Goal: Task Accomplishment & Management: Manage account settings

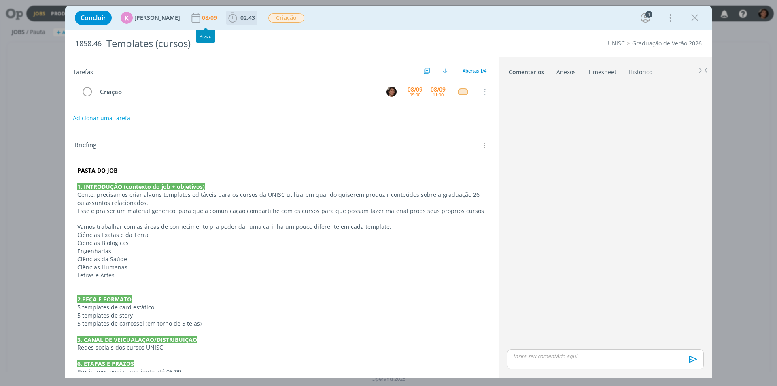
click at [246, 12] on span "02:43" at bounding box center [242, 18] width 30 height 12
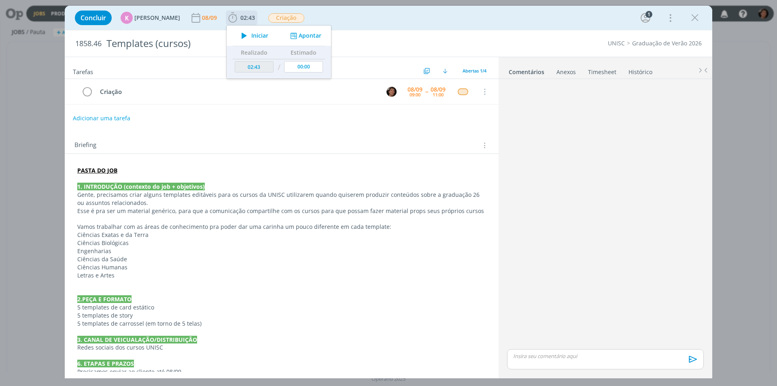
click at [295, 37] on button "Apontar" at bounding box center [305, 36] width 34 height 8
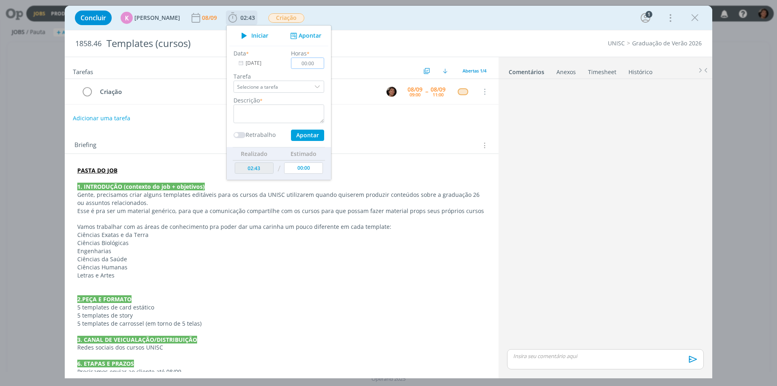
click at [261, 63] on div "Data * [DATE] Horas * 00:00 Tarefa Selecione a tarefa Descrição * Retrabalho Ap…" at bounding box center [278, 95] width 99 height 92
type input "02:00"
click at [297, 113] on textarea "dialog" at bounding box center [278, 113] width 91 height 19
type textarea "criação templates"
drag, startPoint x: 305, startPoint y: 137, endPoint x: 310, endPoint y: 138, distance: 4.9
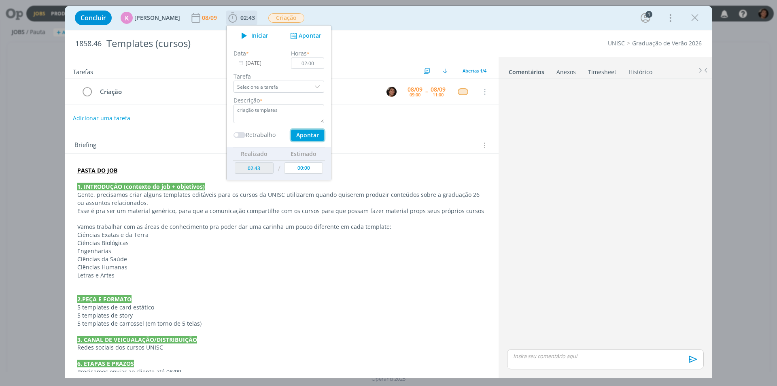
click at [306, 137] on button "Apontar" at bounding box center [307, 134] width 33 height 11
type input "04:43"
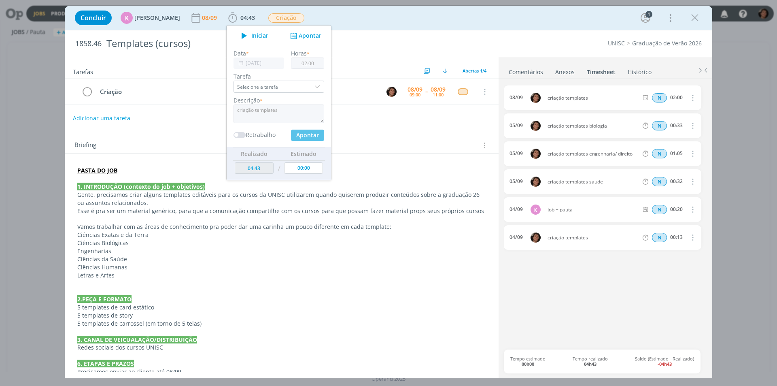
type input "00:00"
click at [401, 154] on div "Briefing Briefings Predefinidos Versões do Briefing Ver Briefing do Projeto" at bounding box center [282, 143] width 434 height 22
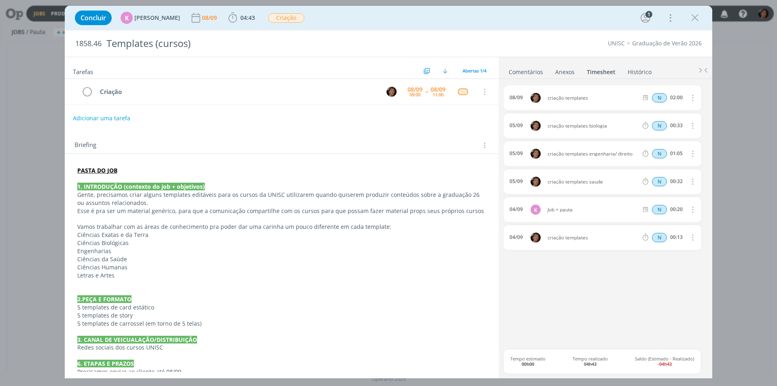
drag, startPoint x: 528, startPoint y: 74, endPoint x: 552, endPoint y: 143, distance: 73.4
click at [528, 75] on link "Comentários" at bounding box center [525, 70] width 35 height 12
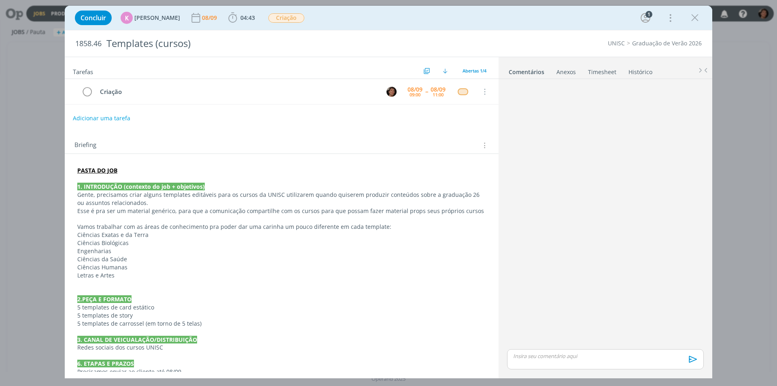
click at [557, 354] on p "dialog" at bounding box center [605, 355] width 184 height 7
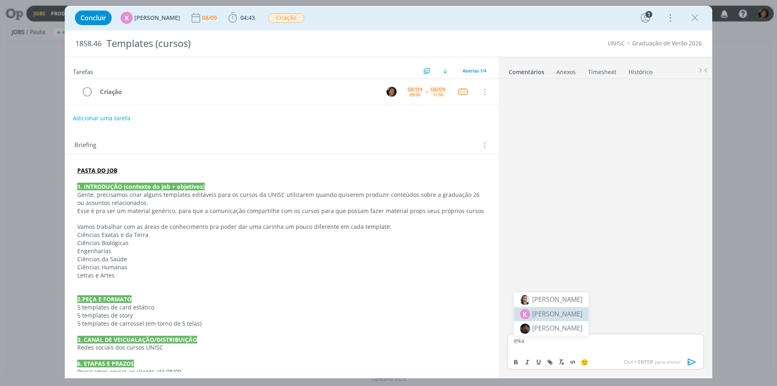
click at [555, 311] on span "[PERSON_NAME]" at bounding box center [557, 314] width 50 height 10
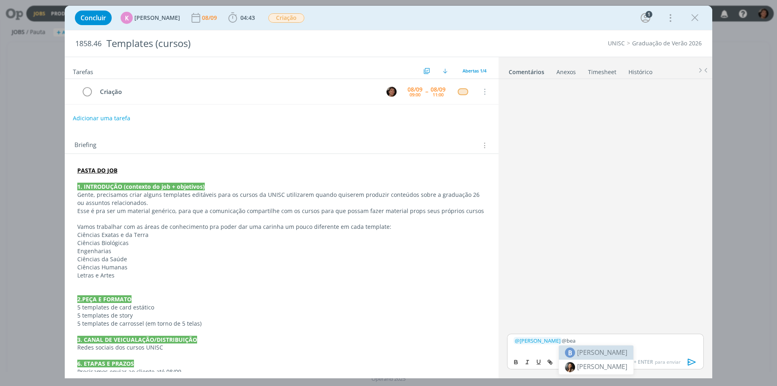
click at [601, 355] on span "[PERSON_NAME]" at bounding box center [602, 352] width 50 height 10
click at [606, 340] on p "﻿ @ [PERSON_NAME] ﻿ ﻿ @ [PERSON_NAME] ﻿" at bounding box center [605, 340] width 184 height 7
click at [604, 363] on body "Jobs Produção Mídia Notificações Central de Ajuda Área de Membros Implantação o…" at bounding box center [388, 193] width 777 height 386
click at [586, 341] on p "﻿ @ [PERSON_NAME] ﻿ @bea" at bounding box center [605, 340] width 184 height 7
click at [598, 364] on span "[PERSON_NAME]" at bounding box center [602, 366] width 50 height 9
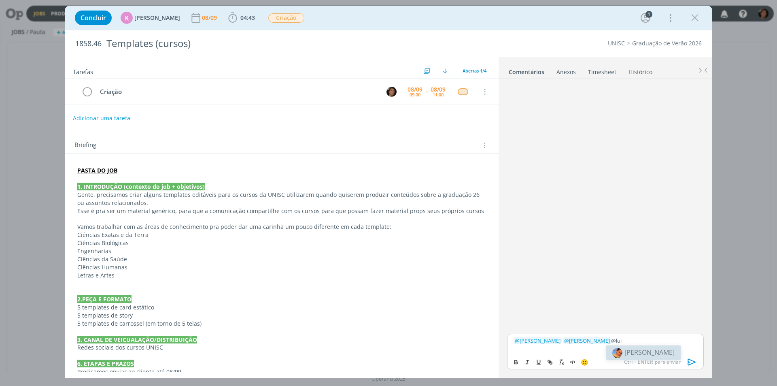
click at [641, 353] on span "[PERSON_NAME]" at bounding box center [649, 352] width 50 height 9
click at [680, 352] on span "[PERSON_NAME]" at bounding box center [692, 352] width 50 height 9
drag, startPoint x: 552, startPoint y: 344, endPoint x: 568, endPoint y: 347, distance: 16.8
click at [568, 347] on p "﻿ @ [PERSON_NAME] ﻿ ﻿ @ [PERSON_NAME] ﻿ ﻿ @ [PERSON_NAME] ﻿ ﻿ @ [PERSON_NAME] ﻿…" at bounding box center [605, 343] width 184 height 15
click at [549, 360] on icon "dialog" at bounding box center [548, 360] width 2 height 2
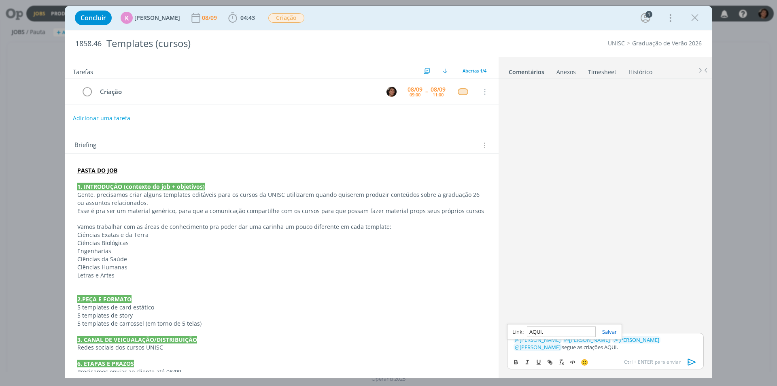
paste input "[URL][DOMAIN_NAME]"
type input "[URL][DOMAIN_NAME]"
click at [608, 335] on link "dialog" at bounding box center [606, 331] width 21 height 7
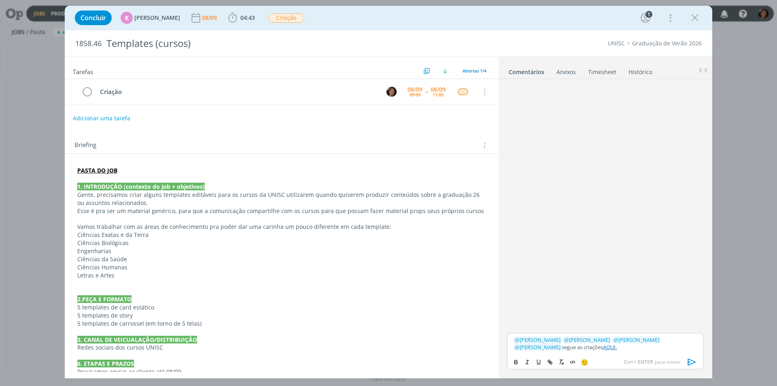
click at [574, 348] on p "﻿ @ [PERSON_NAME] ﻿ ﻿ @ [PERSON_NAME] ﻿ ﻿ @ [PERSON_NAME] ﻿ ﻿ @ [PERSON_NAME] ﻿…" at bounding box center [605, 343] width 184 height 15
click at [683, 339] on p "﻿ @ [PERSON_NAME] ﻿ ﻿ @ [PERSON_NAME] ﻿ ﻿ @ [PERSON_NAME] ﻿ ﻿ @ [PERSON_NAME] ﻿…" at bounding box center [605, 339] width 184 height 22
click at [582, 350] on p "﻿ @ [PERSON_NAME] ﻿ ﻿ @ [PERSON_NAME] ﻿ ﻿ @ [PERSON_NAME] ﻿ ﻿ @ [PERSON_NAME] ﻿…" at bounding box center [605, 339] width 184 height 22
click at [689, 361] on icon "dialog" at bounding box center [692, 361] width 8 height 7
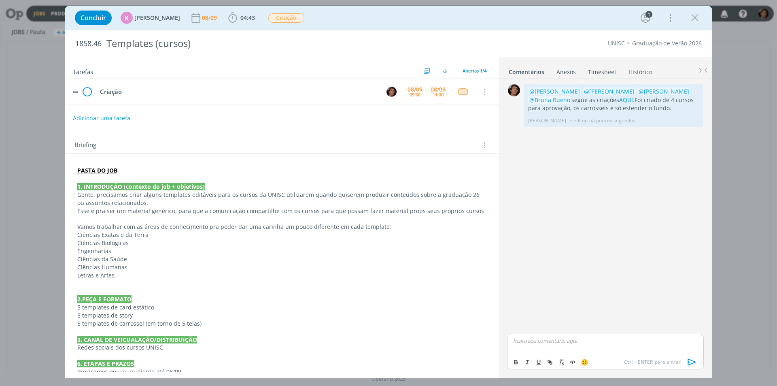
click at [90, 91] on icon "dialog" at bounding box center [87, 92] width 12 height 12
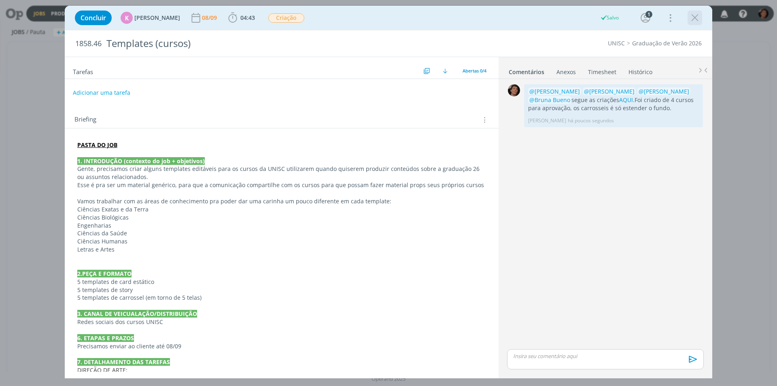
click at [693, 19] on icon "dialog" at bounding box center [695, 18] width 12 height 12
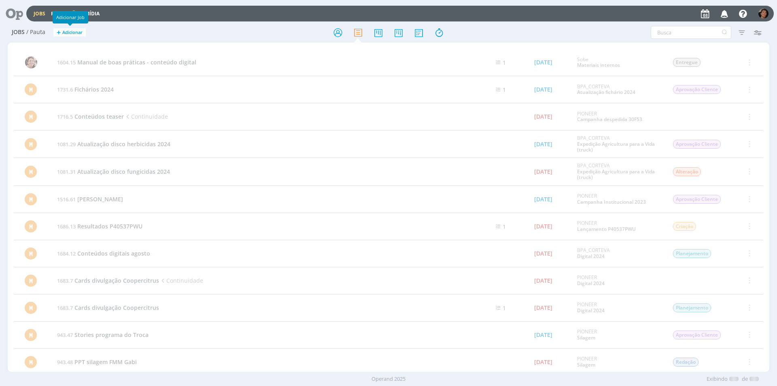
click at [42, 15] on link "Jobs" at bounding box center [40, 13] width 12 height 7
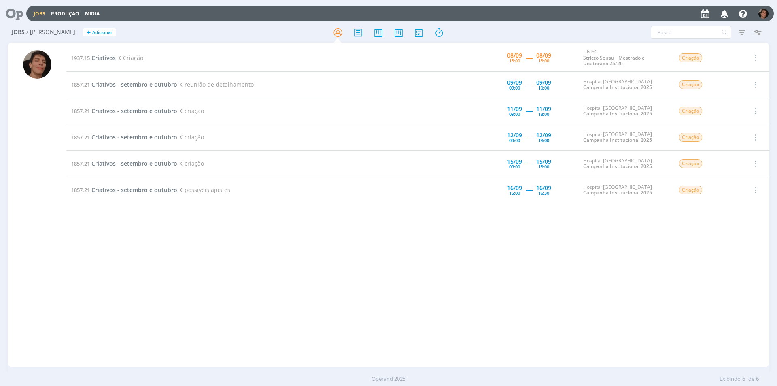
click at [155, 83] on span "Criativos - setembro e outubro" at bounding box center [134, 85] width 86 height 8
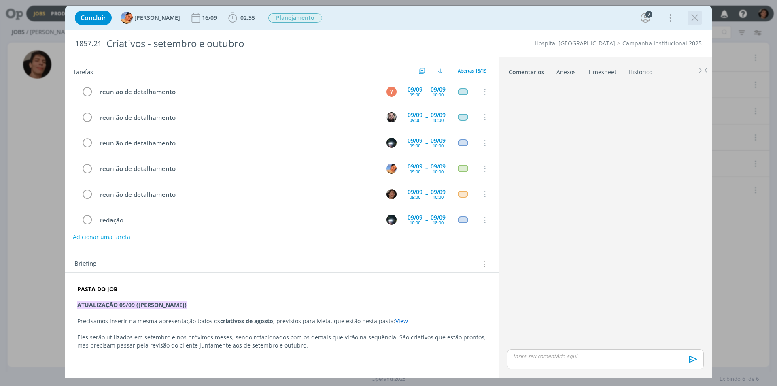
click at [691, 16] on icon "dialog" at bounding box center [695, 18] width 12 height 12
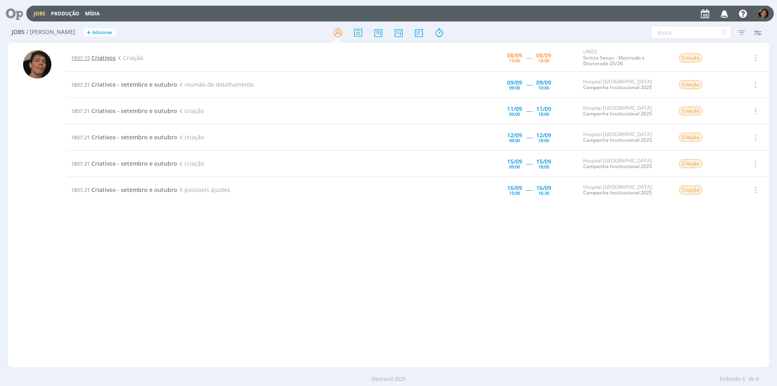
click at [109, 60] on span "Criativos" at bounding box center [103, 58] width 24 height 8
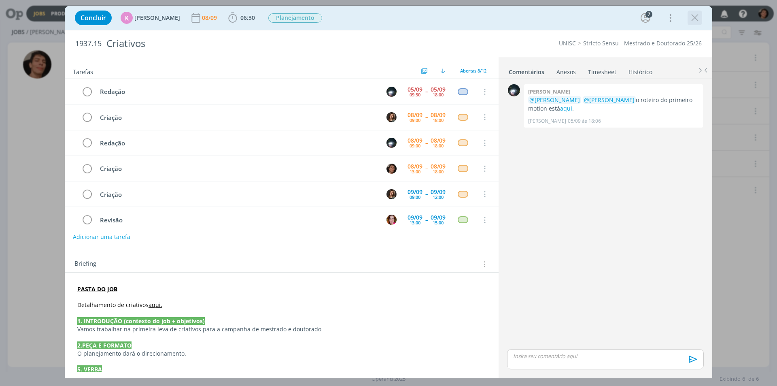
click at [695, 14] on icon "dialog" at bounding box center [695, 18] width 12 height 12
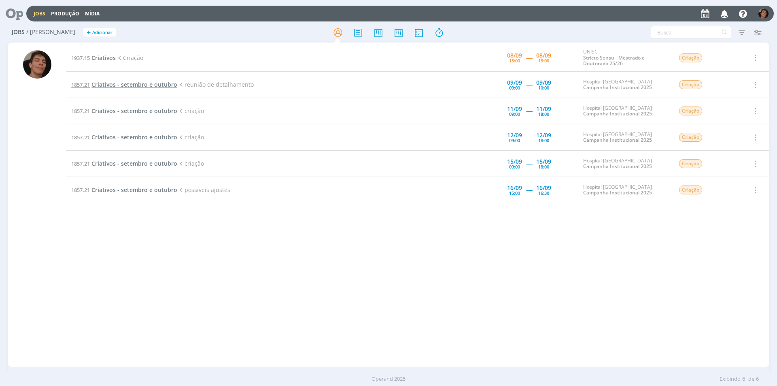
click at [127, 82] on span "Criativos - setembro e outubro" at bounding box center [134, 85] width 86 height 8
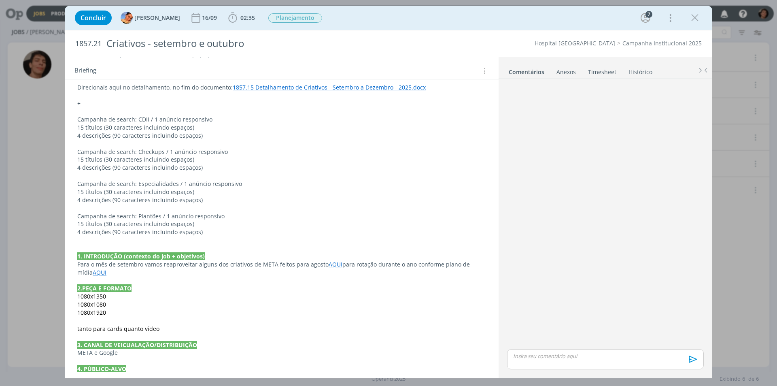
scroll to position [651, 0]
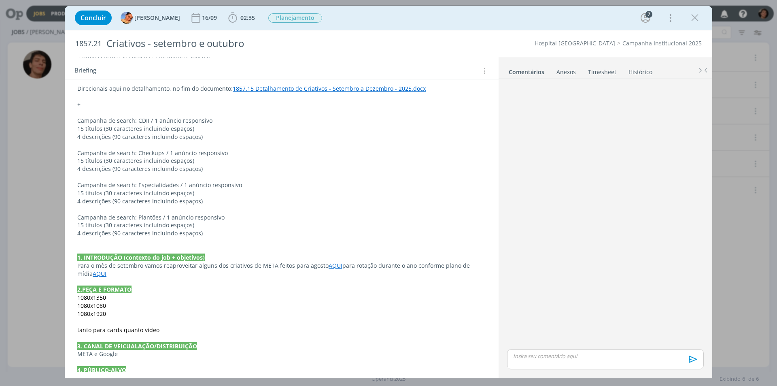
click at [41, 131] on div "Concluir [PERSON_NAME] [DATE] 02:35 Iniciar Apontar Data * [DATE] Horas * 00:00…" at bounding box center [388, 193] width 777 height 386
drag, startPoint x: 699, startPoint y: 19, endPoint x: 141, endPoint y: 87, distance: 562.4
click at [699, 19] on icon "dialog" at bounding box center [695, 18] width 12 height 12
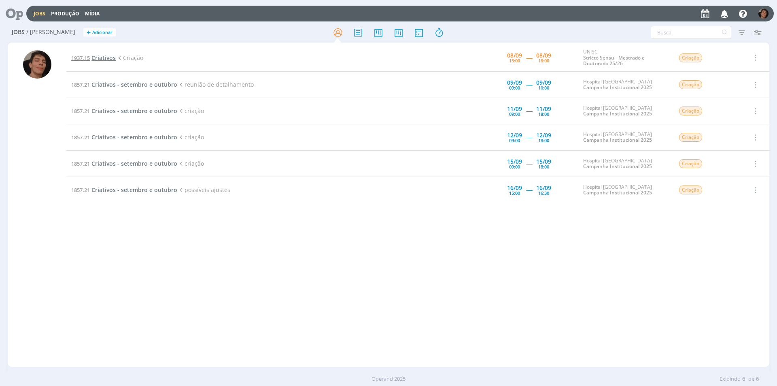
click at [111, 60] on span "Criativos" at bounding box center [103, 58] width 24 height 8
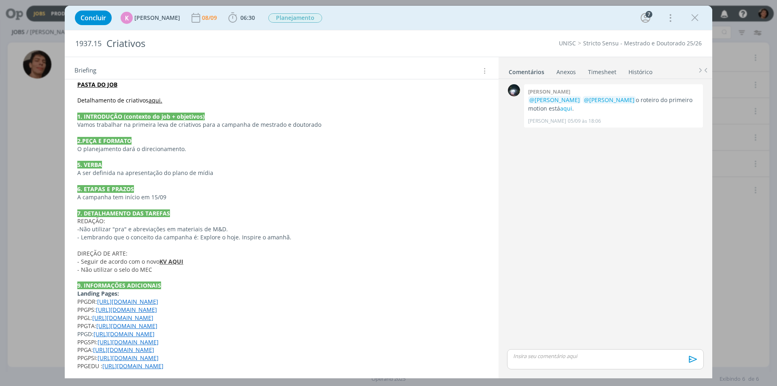
scroll to position [217, 0]
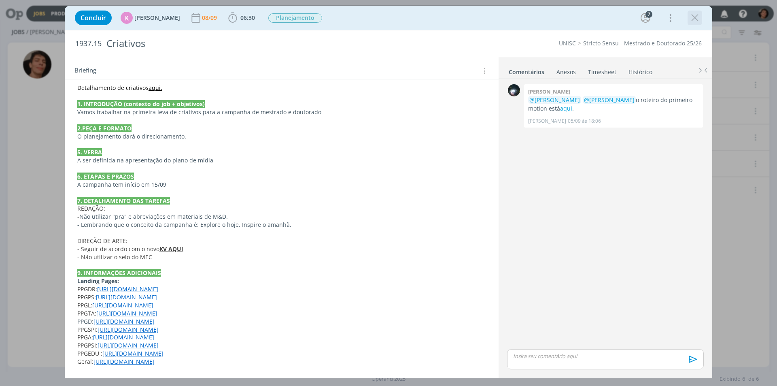
click at [694, 19] on icon "dialog" at bounding box center [695, 18] width 12 height 12
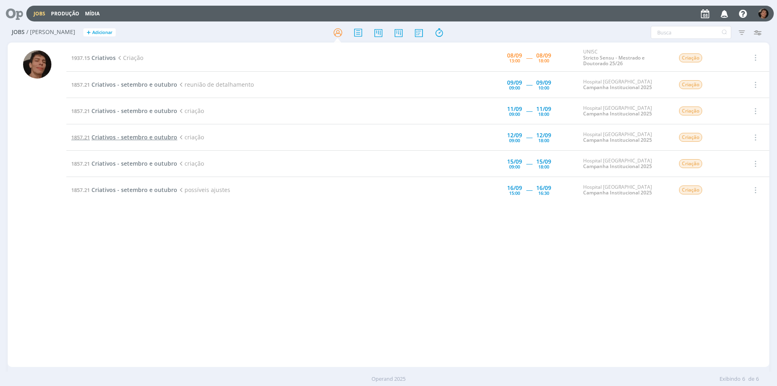
click at [138, 140] on span "Criativos - setembro e outubro" at bounding box center [134, 137] width 86 height 8
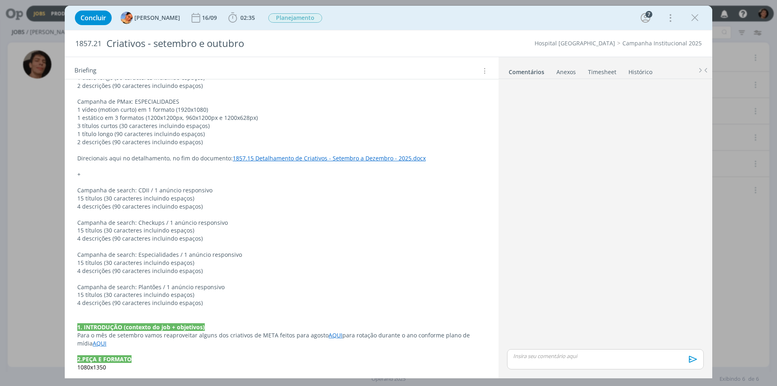
scroll to position [691, 0]
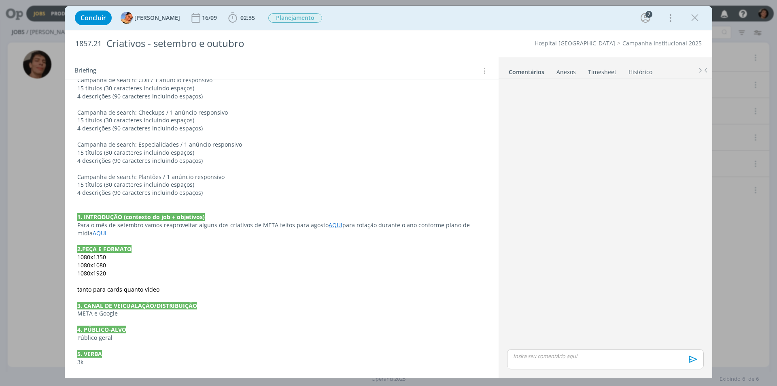
click at [48, 113] on div "Concluir [PERSON_NAME] [DATE] 02:35 Iniciar Apontar Data * [DATE] Horas * 00:00…" at bounding box center [388, 193] width 777 height 386
click at [697, 14] on icon "dialog" at bounding box center [695, 18] width 12 height 12
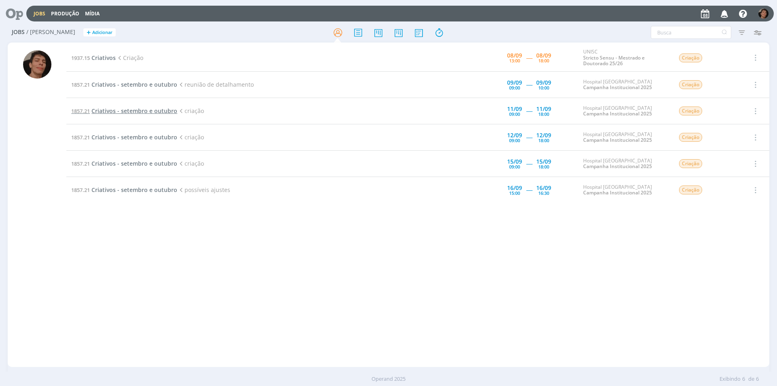
click at [109, 107] on span "Criativos - setembro e outubro" at bounding box center [134, 111] width 86 height 8
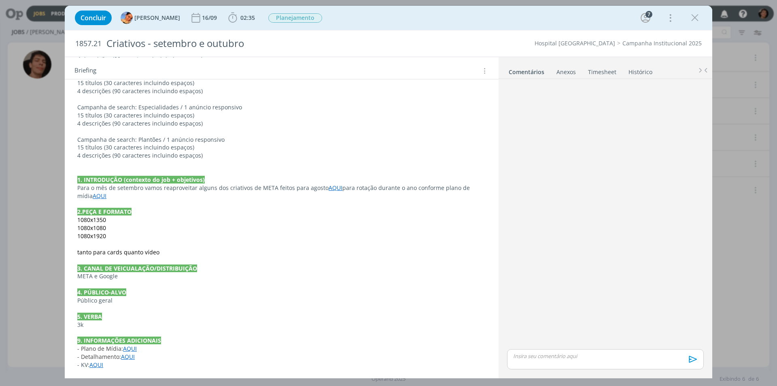
scroll to position [731, 0]
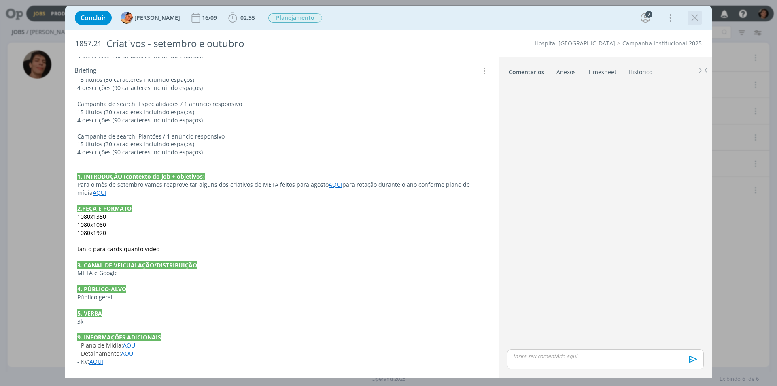
click at [694, 15] on icon "dialog" at bounding box center [695, 18] width 12 height 12
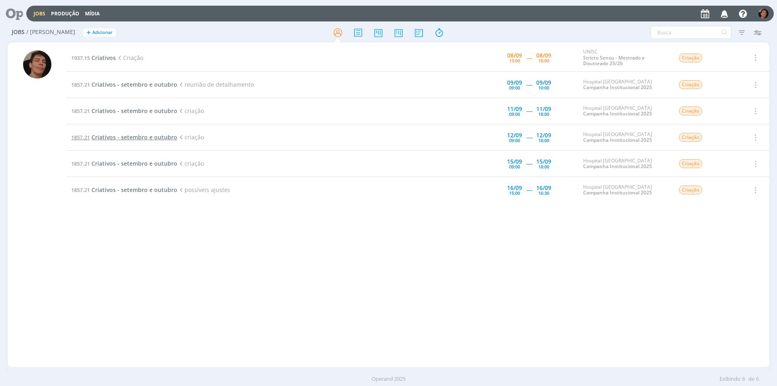
click at [146, 140] on span "Criativos - setembro e outubro" at bounding box center [134, 137] width 86 height 8
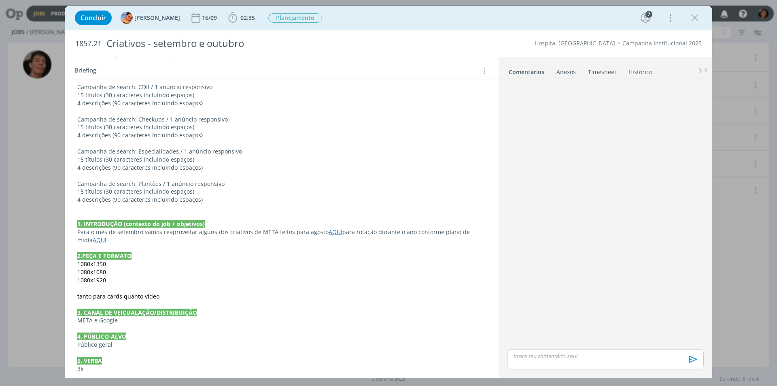
scroll to position [728, 0]
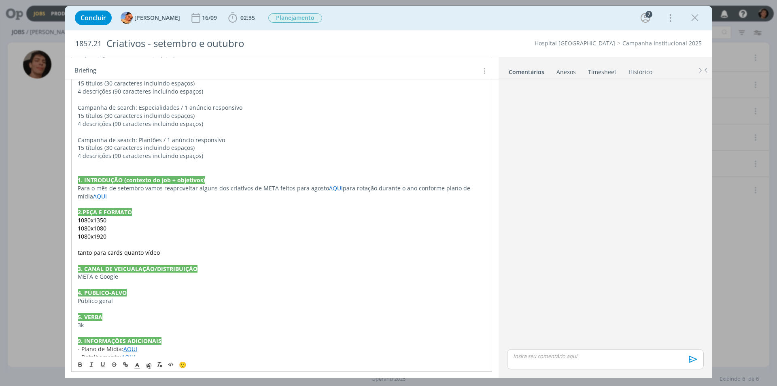
drag, startPoint x: 207, startPoint y: 190, endPoint x: 265, endPoint y: 135, distance: 79.3
click at [265, 135] on p "dialog" at bounding box center [282, 132] width 408 height 8
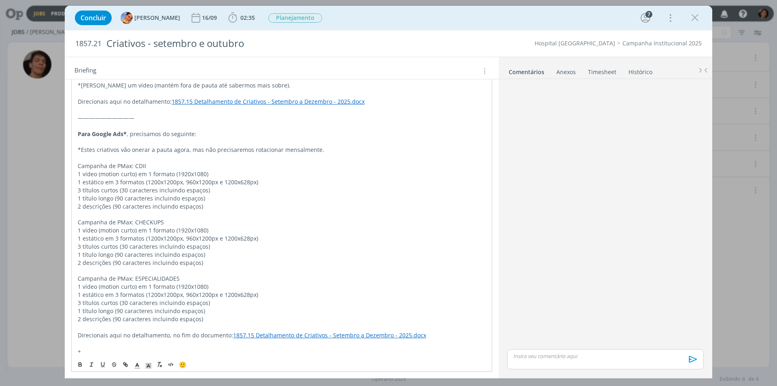
scroll to position [243, 0]
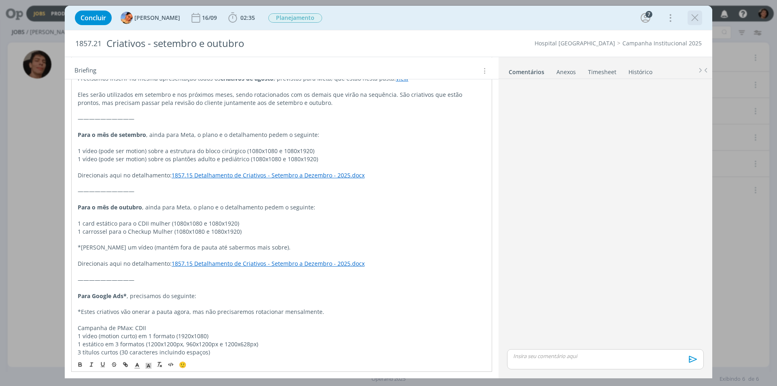
click at [698, 18] on icon "dialog" at bounding box center [695, 18] width 12 height 12
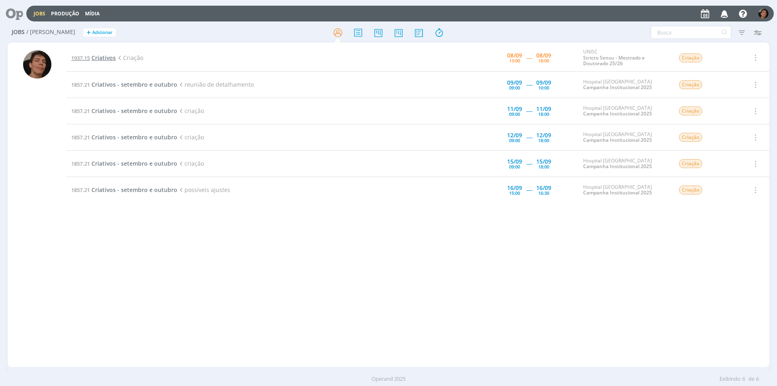
click at [102, 56] on span "Criativos" at bounding box center [103, 58] width 24 height 8
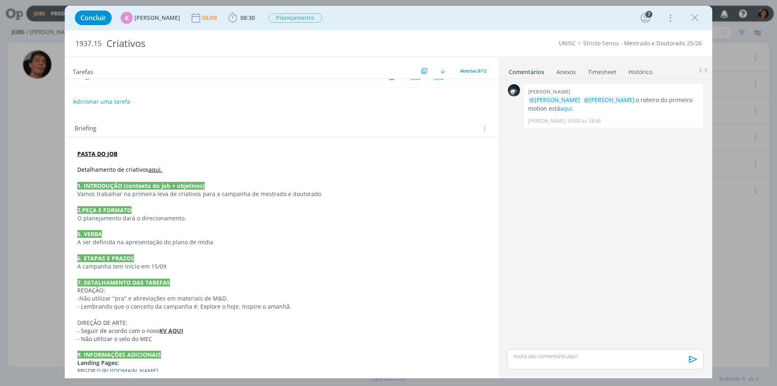
scroll to position [136, 0]
click at [693, 18] on icon "dialog" at bounding box center [695, 18] width 12 height 12
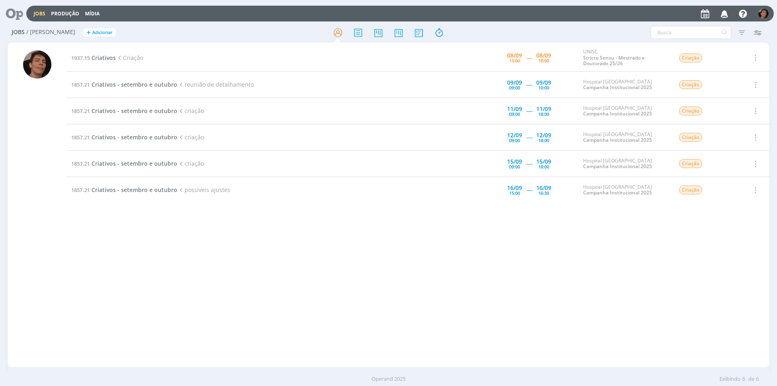
click at [131, 142] on td "1857.21 Criativos - setembro e outubro criação" at bounding box center [248, 137] width 365 height 26
click at [132, 141] on td "1857.21 Criativos - setembro e outubro criação" at bounding box center [248, 137] width 365 height 26
click at [134, 138] on span "Criativos - setembro e outubro" at bounding box center [134, 137] width 86 height 8
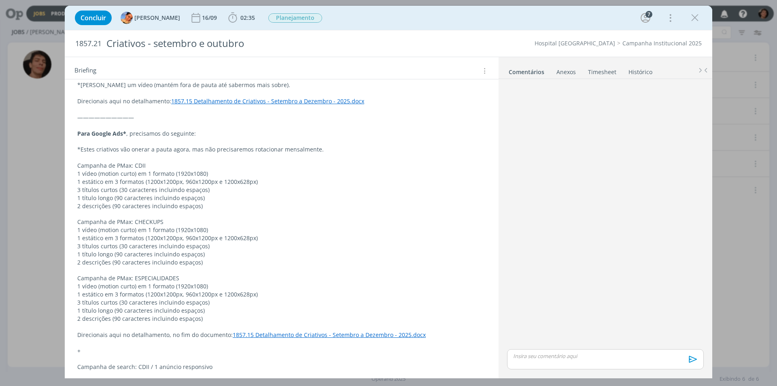
scroll to position [179, 0]
click at [44, 265] on div "Concluir [PERSON_NAME] [DATE] 02:35 Iniciar Apontar Data * [DATE] Horas * 00:00…" at bounding box center [388, 193] width 777 height 386
